Goal: Information Seeking & Learning: Learn about a topic

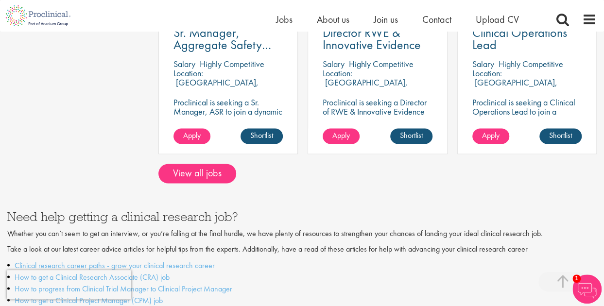
scroll to position [728, 0]
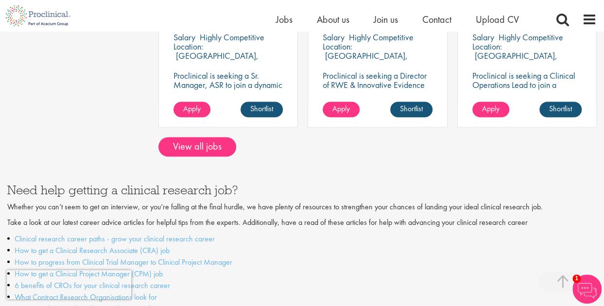
click at [190, 156] on div at bounding box center [302, 156] width 604 height 0
click at [191, 138] on link "View all jobs" at bounding box center [197, 146] width 78 height 19
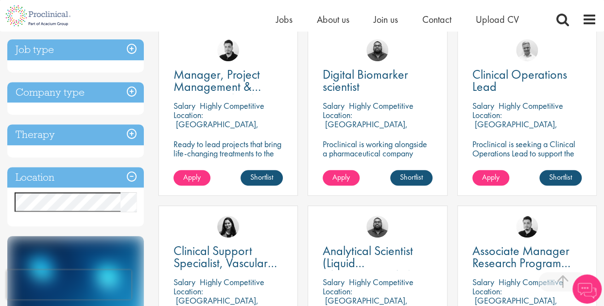
scroll to position [243, 0]
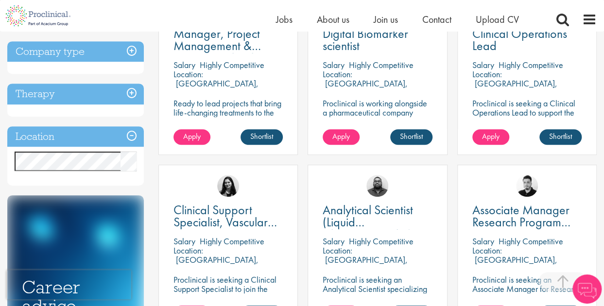
scroll to position [243, 0]
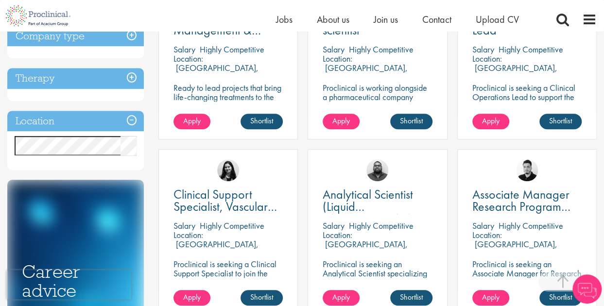
click at [131, 120] on h3 "Location" at bounding box center [75, 121] width 136 height 21
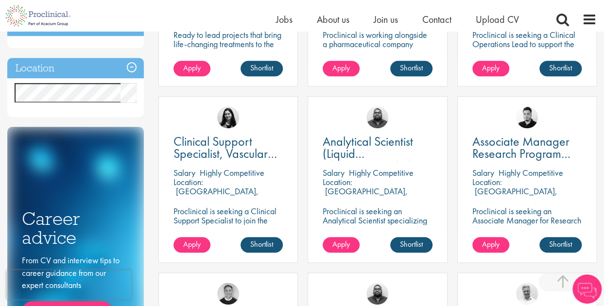
scroll to position [340, 0]
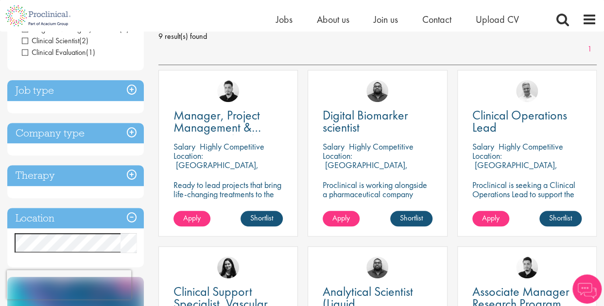
click at [132, 135] on h3 "Company type" at bounding box center [75, 133] width 136 height 21
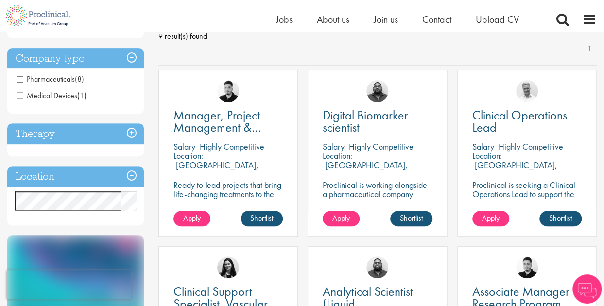
click at [131, 133] on h3 "Therapy" at bounding box center [75, 133] width 136 height 21
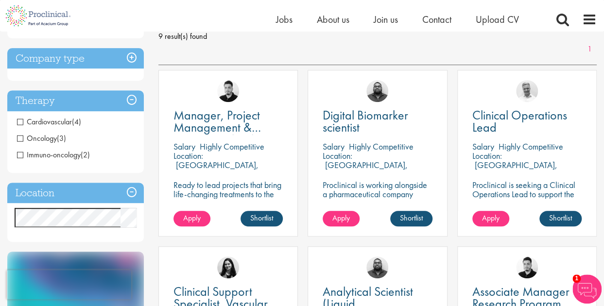
click at [132, 192] on h3 "Location" at bounding box center [75, 193] width 136 height 21
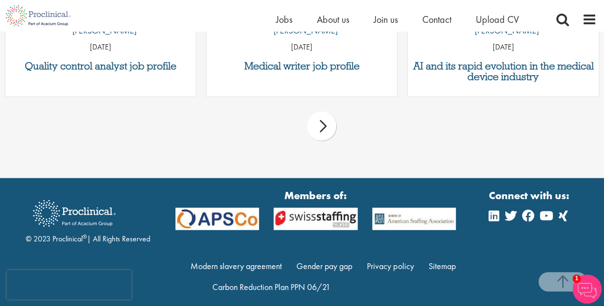
scroll to position [957, 0]
